Goal: Task Accomplishment & Management: Manage account settings

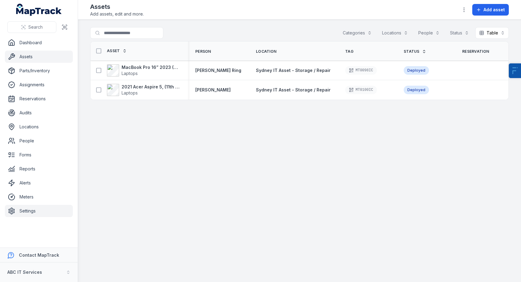
click at [45, 205] on link "Settings" at bounding box center [39, 211] width 68 height 12
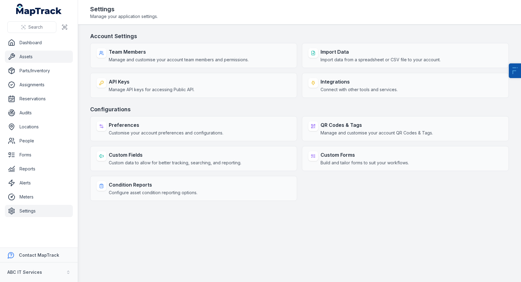
click at [30, 54] on link "Assets" at bounding box center [39, 57] width 68 height 12
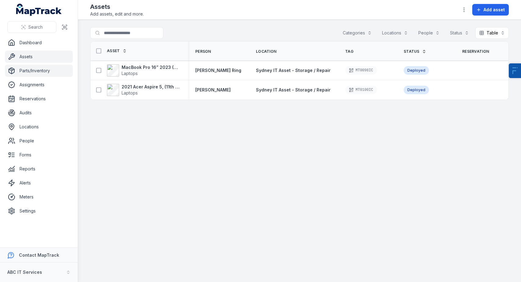
click at [40, 71] on link "Parts/Inventory" at bounding box center [39, 71] width 68 height 12
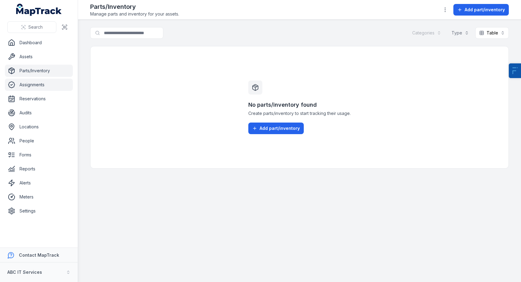
click at [40, 85] on link "Assignments" at bounding box center [39, 85] width 68 height 12
click at [33, 98] on link "Reservations" at bounding box center [39, 99] width 68 height 12
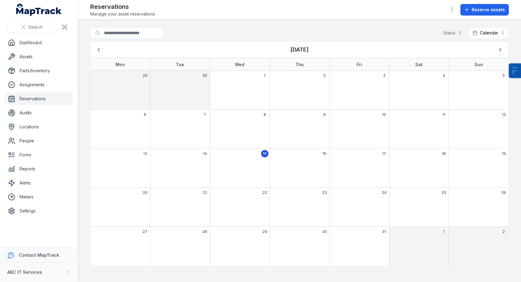
click at [30, 119] on ul "Dashboard Assets Parts/Inventory Assignments Reservations Audits Locations Peop…" at bounding box center [39, 127] width 68 height 180
click at [35, 55] on link "Assets" at bounding box center [39, 57] width 68 height 12
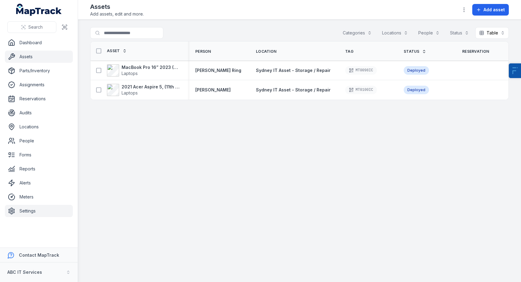
click at [29, 212] on link "Settings" at bounding box center [39, 211] width 68 height 12
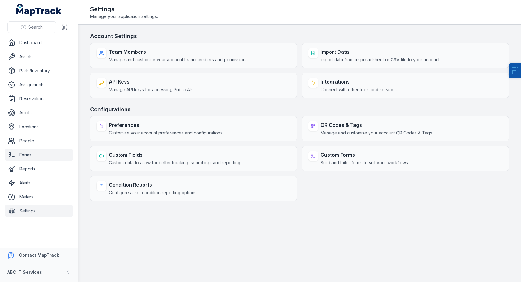
click at [33, 158] on link "Forms" at bounding box center [39, 155] width 68 height 12
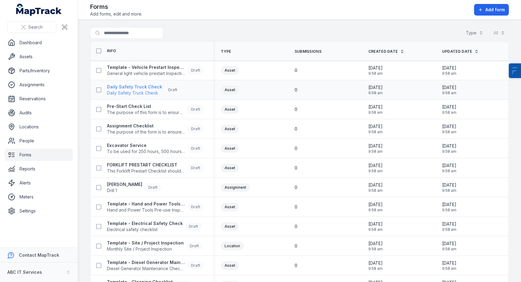
scroll to position [54, 0]
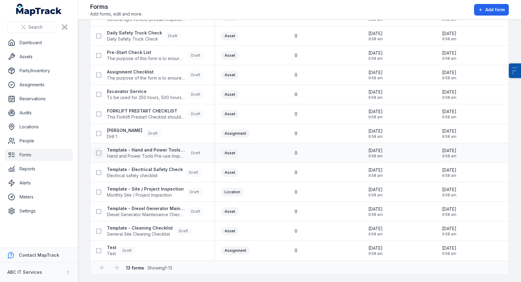
click at [98, 153] on icon at bounding box center [99, 153] width 6 height 6
click at [101, 130] on button at bounding box center [99, 134] width 12 height 12
drag, startPoint x: 99, startPoint y: 119, endPoint x: 98, endPoint y: 116, distance: 3.4
click at [99, 119] on div "FORKLIFT PRESTART CHECKLIST This Forklift Prestart Checklist should be complete…" at bounding box center [151, 113] width 123 height 17
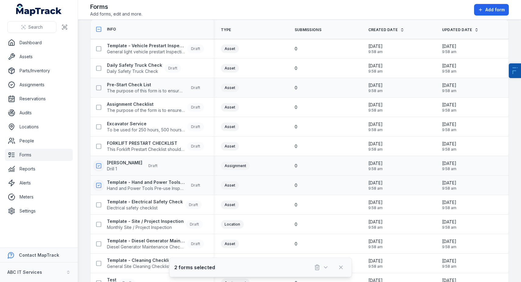
scroll to position [0, 0]
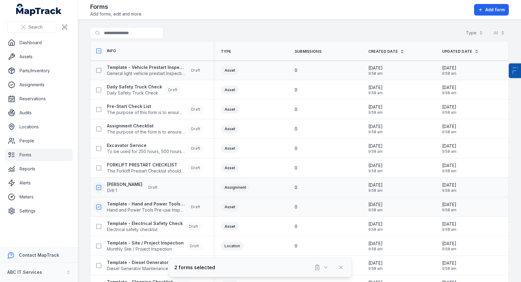
click at [99, 64] on div "Template - Vehicle Prestart Inspection form General light vehicle prestart Insp…" at bounding box center [148, 70] width 111 height 12
click at [99, 74] on button at bounding box center [99, 71] width 12 height 12
click at [98, 90] on icon at bounding box center [99, 90] width 6 height 6
click at [101, 108] on rect at bounding box center [99, 109] width 5 height 5
click at [99, 125] on button at bounding box center [99, 129] width 12 height 12
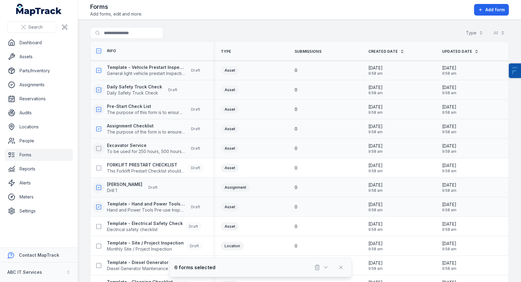
click at [99, 154] on div "Excavator Service To be used for 250 hours, 500 hours and 750 hours service onl…" at bounding box center [151, 148] width 123 height 17
click at [99, 147] on icon at bounding box center [99, 148] width 6 height 6
click at [100, 168] on icon at bounding box center [99, 168] width 6 height 6
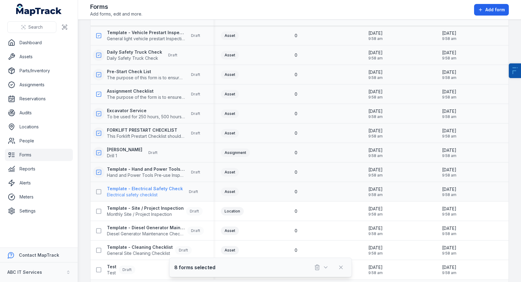
scroll to position [54, 0]
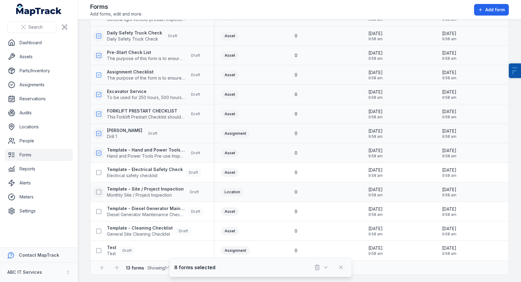
click at [96, 193] on icon at bounding box center [99, 192] width 6 height 6
click at [100, 212] on icon at bounding box center [99, 211] width 6 height 6
click at [99, 246] on button at bounding box center [99, 251] width 12 height 12
click at [317, 270] on button "button" at bounding box center [321, 267] width 20 height 12
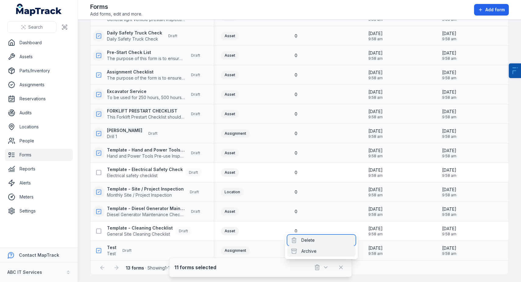
click at [321, 241] on div "Delete" at bounding box center [321, 240] width 68 height 11
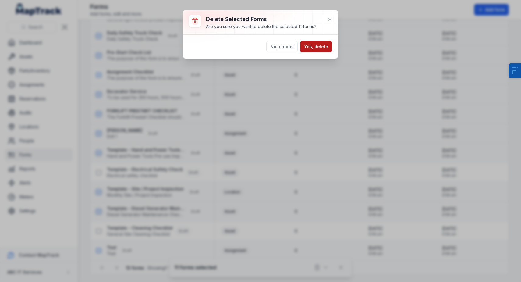
drag, startPoint x: 312, startPoint y: 38, endPoint x: 312, endPoint y: 41, distance: 3.1
click at [312, 38] on div "No, cancel Yes, delete" at bounding box center [260, 47] width 155 height 24
click at [313, 46] on button "Yes, delete" at bounding box center [316, 47] width 32 height 12
